Goal: Task Accomplishment & Management: Manage account settings

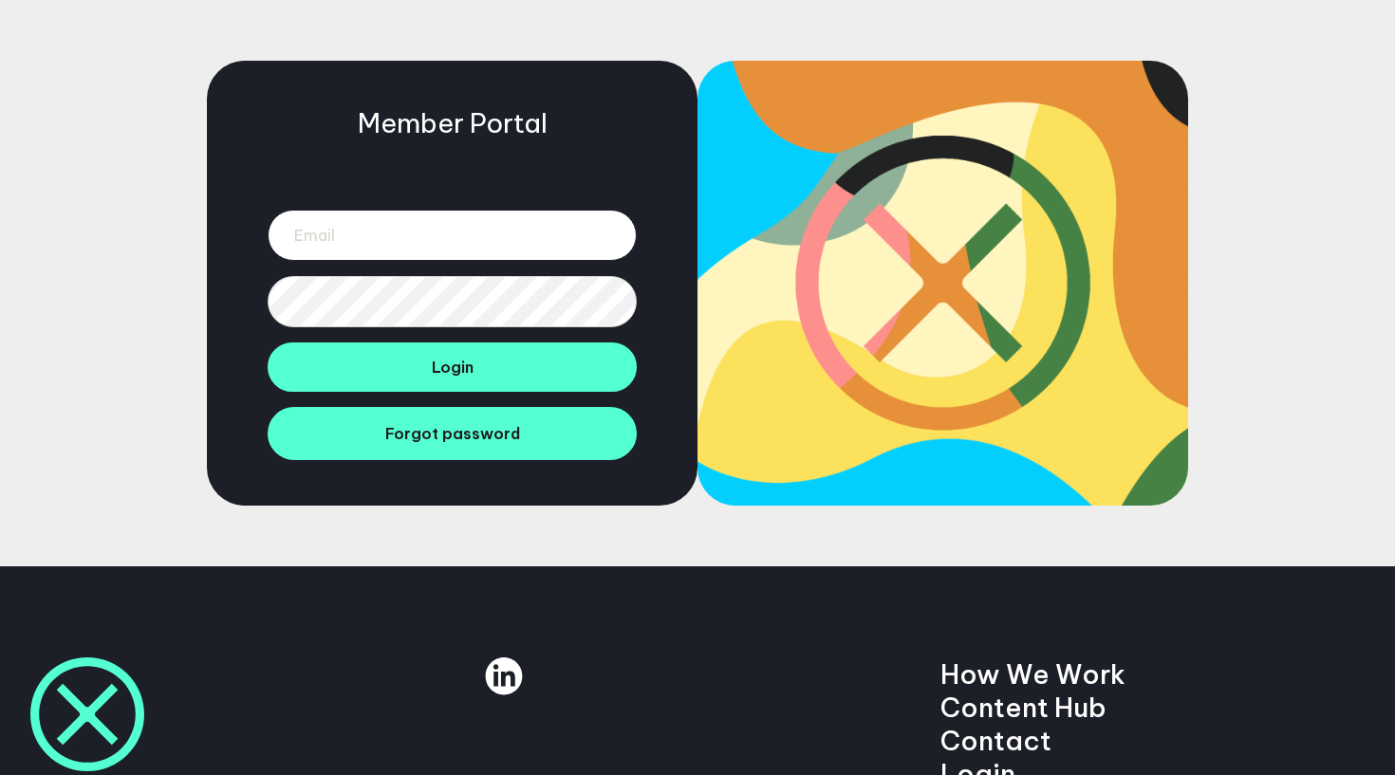
type input "[PERSON_NAME][EMAIL_ADDRESS][PERSON_NAME][DOMAIN_NAME]"
click at [452, 366] on button "Login" at bounding box center [452, 366] width 369 height 49
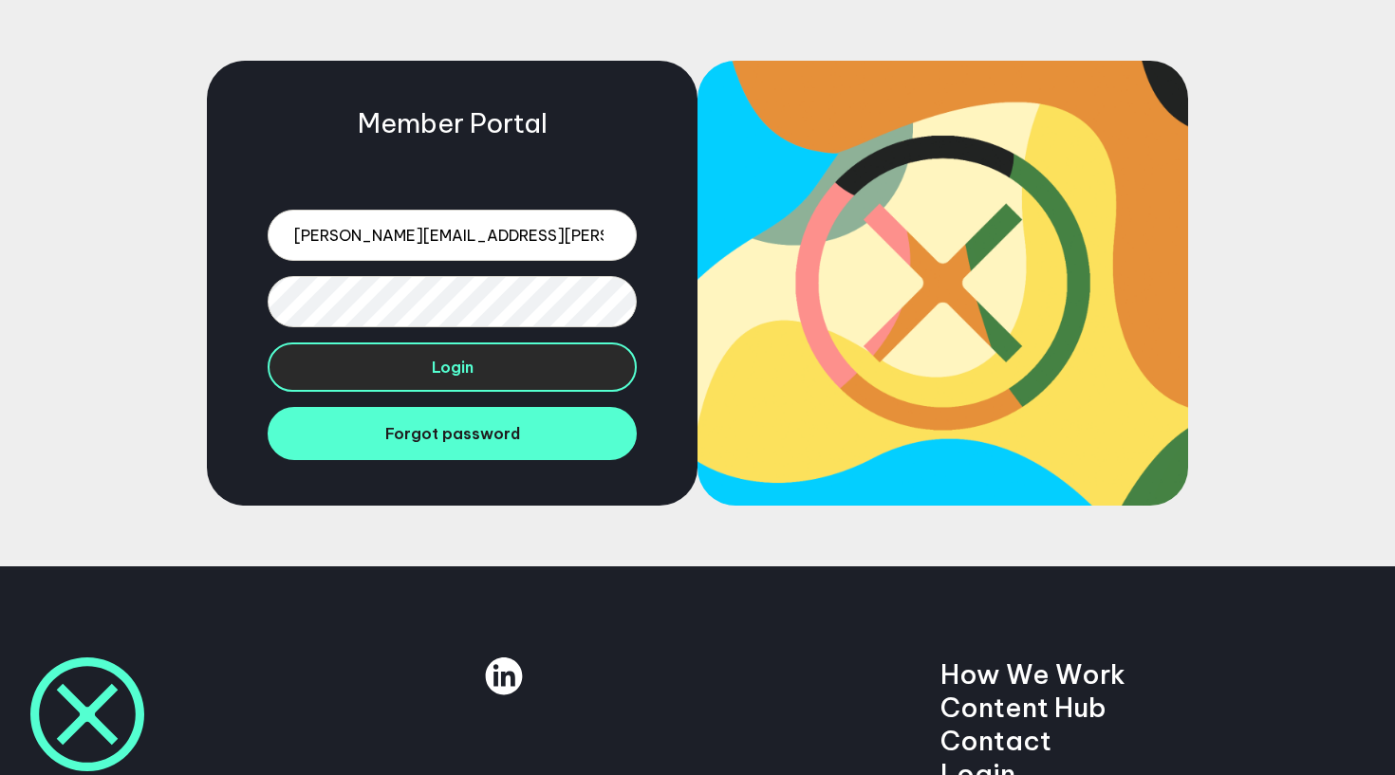
click at [541, 360] on button "Login" at bounding box center [452, 366] width 369 height 49
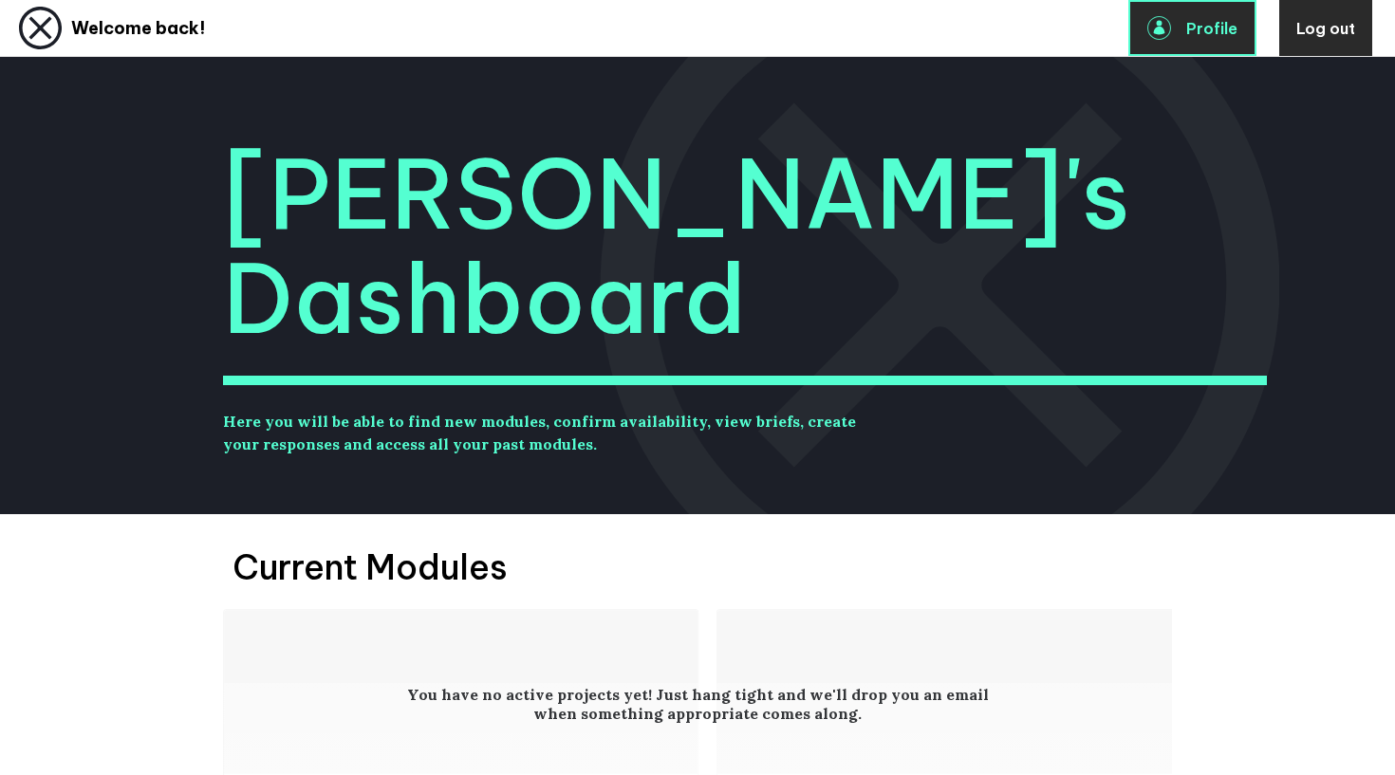
click at [1174, 29] on link "Profile" at bounding box center [1192, 28] width 128 height 56
